Goal: Use online tool/utility: Utilize a website feature to perform a specific function

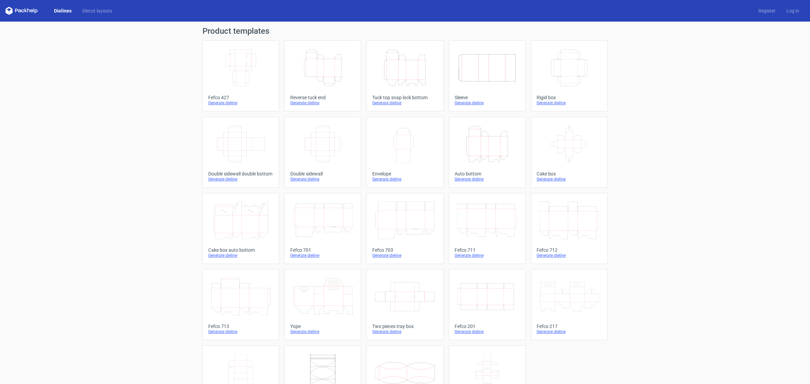
click at [215, 95] on div "Fefco 427" at bounding box center [240, 97] width 65 height 5
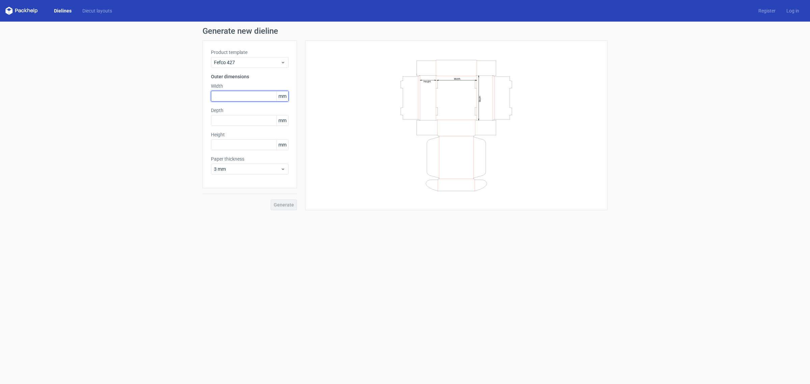
click at [256, 95] on input "text" at bounding box center [250, 96] width 78 height 11
type input "200"
type input "50"
click at [251, 171] on span "3 mm" at bounding box center [247, 169] width 66 height 7
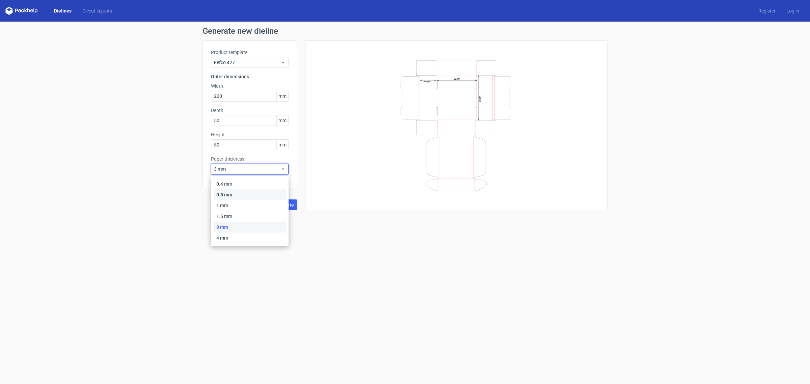
click at [237, 194] on div "0.5 mm" at bounding box center [250, 194] width 72 height 11
click at [283, 202] on span "Generate" at bounding box center [284, 204] width 20 height 5
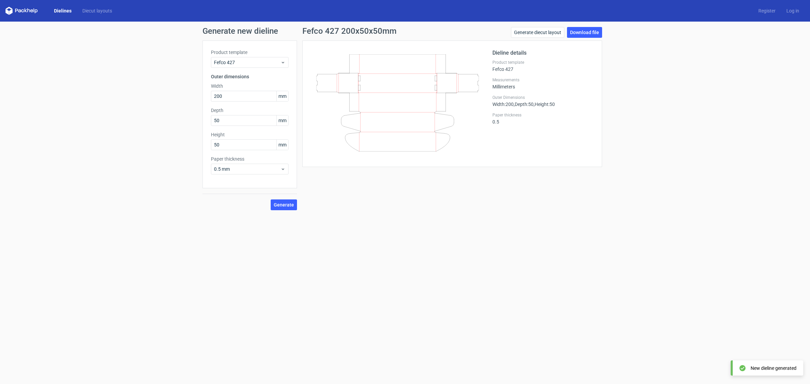
click at [444, 128] on icon at bounding box center [397, 102] width 163 height 97
click at [444, 219] on form "Generate new dieline Product template Fefco 427 Outer dimensions Width 200 mm D…" at bounding box center [405, 203] width 810 height 362
click at [429, 131] on icon at bounding box center [397, 102] width 163 height 97
click at [13, 14] on icon at bounding box center [21, 11] width 32 height 8
click at [10, 9] on icon at bounding box center [21, 11] width 32 height 8
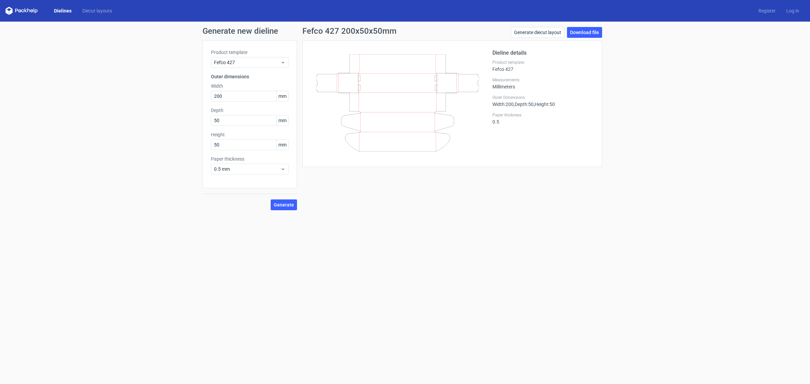
click at [68, 12] on link "Dielines" at bounding box center [63, 10] width 28 height 7
click at [108, 9] on link "Diecut layouts" at bounding box center [97, 10] width 40 height 7
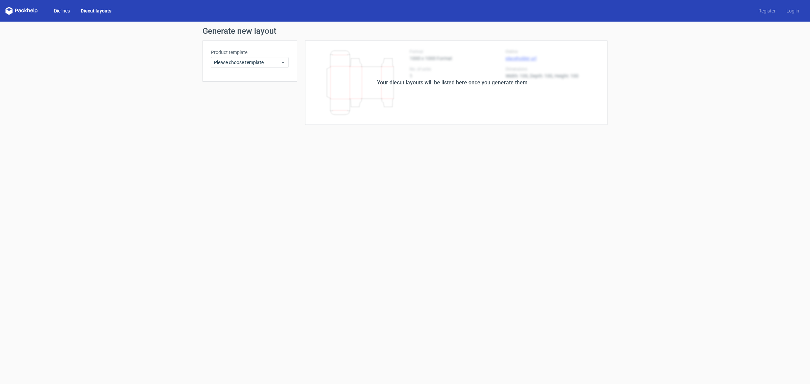
click at [69, 8] on link "Dielines" at bounding box center [62, 10] width 27 height 7
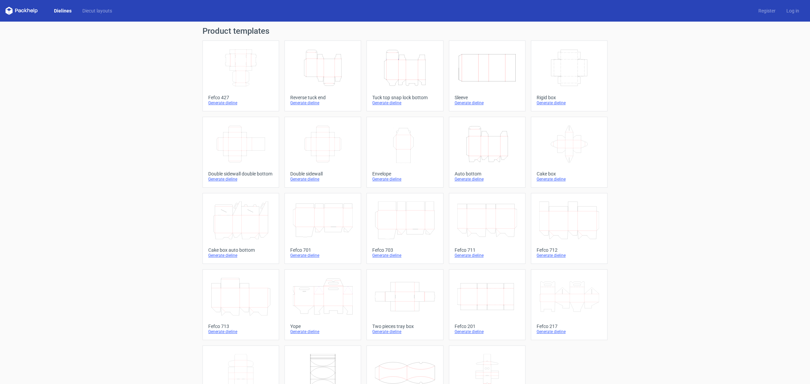
click at [27, 12] on icon at bounding box center [28, 10] width 3 height 4
click at [17, 9] on icon at bounding box center [16, 11] width 3 height 4
click at [37, 11] on icon at bounding box center [36, 11] width 3 height 4
click at [64, 8] on link "Dielines" at bounding box center [63, 10] width 28 height 7
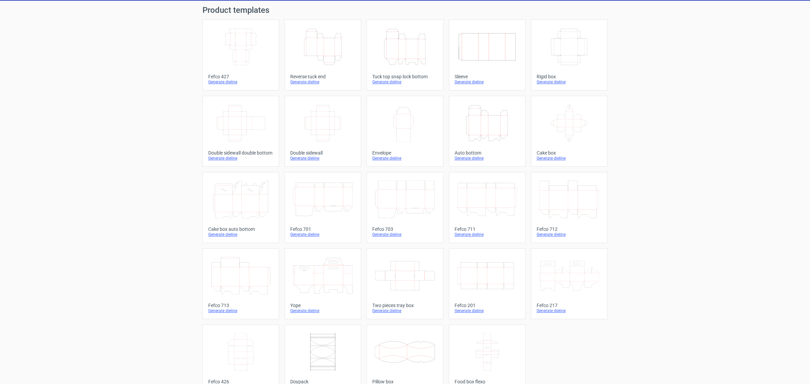
scroll to position [38, 0]
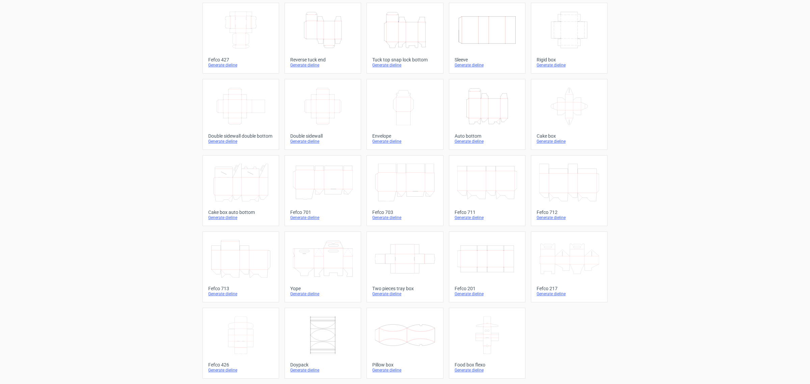
click at [695, 160] on div "Product templates Width Depth Height Fefco 427 Generate dieline Height Depth Wi…" at bounding box center [405, 184] width 810 height 400
